Goal: Task Accomplishment & Management: Manage account settings

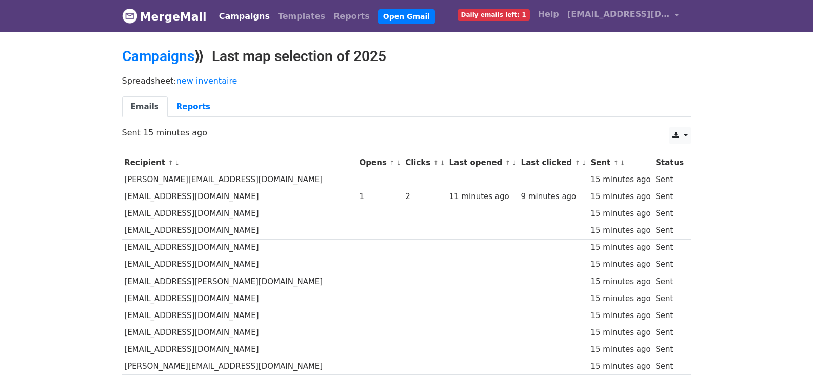
click at [440, 163] on link "↓" at bounding box center [443, 163] width 6 height 8
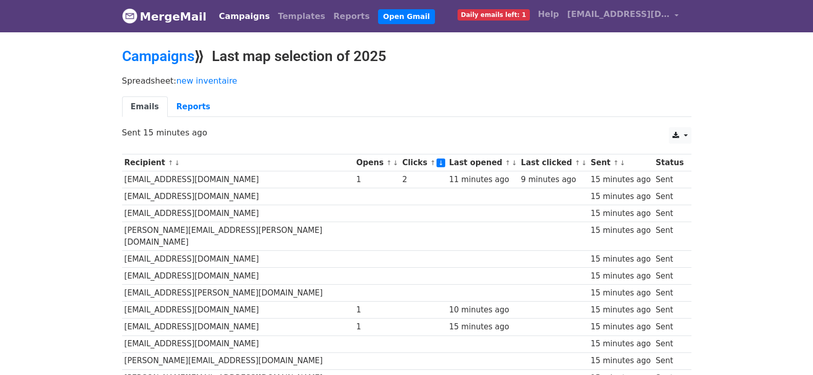
click at [393, 164] on link "↓" at bounding box center [396, 163] width 6 height 8
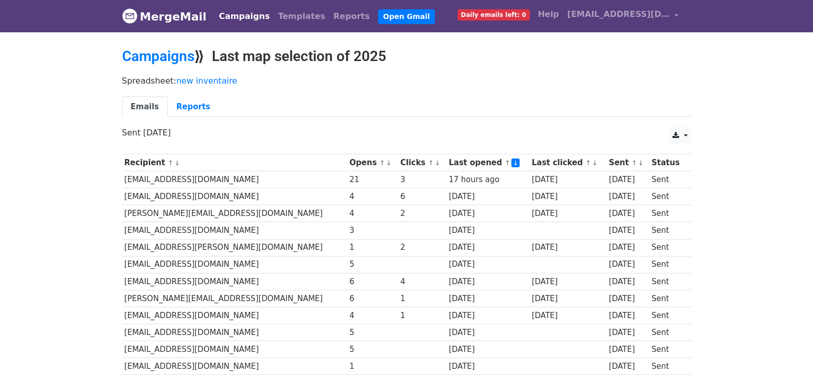
click at [511, 163] on link "↓" at bounding box center [515, 162] width 9 height 9
